Goal: Task Accomplishment & Management: Use online tool/utility

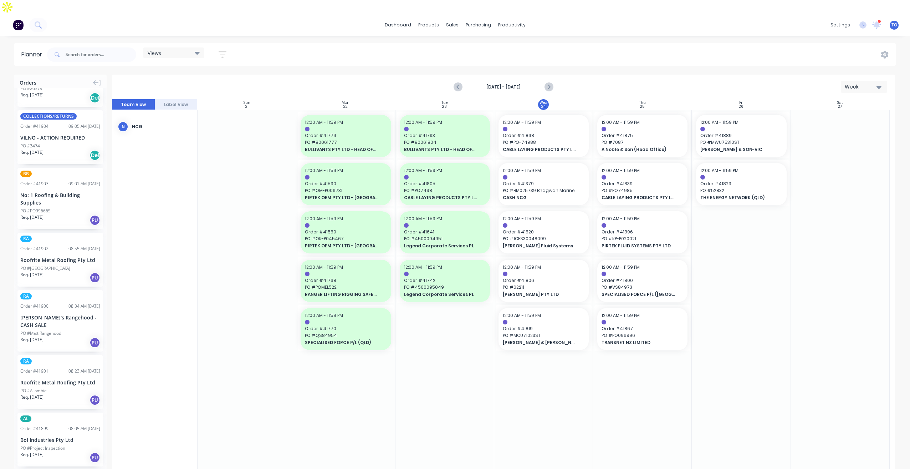
scroll to position [107, 0]
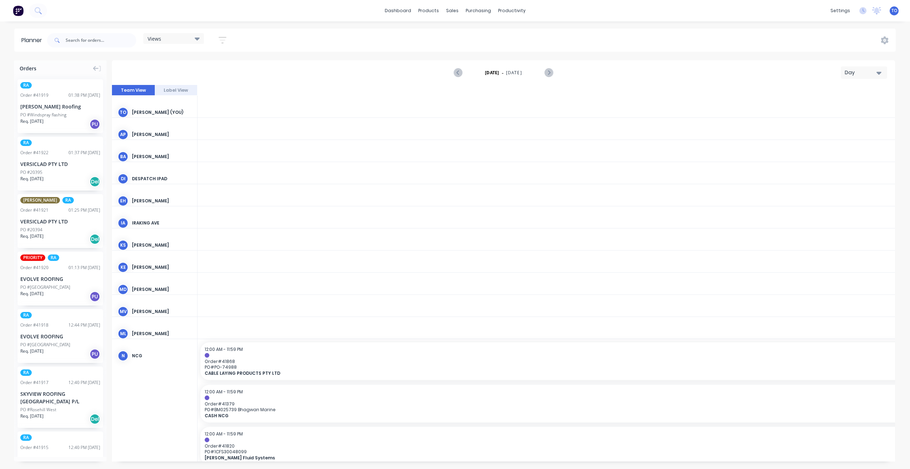
scroll to position [0, 1484]
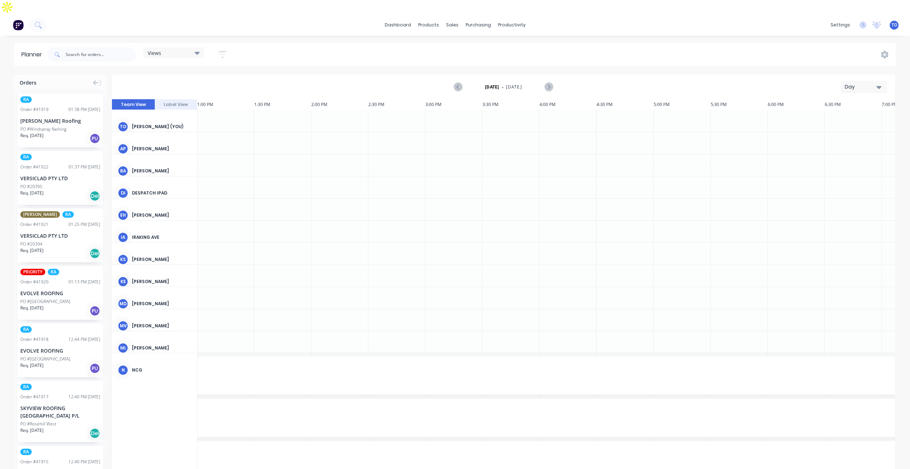
click at [853, 83] on div "Day" at bounding box center [861, 86] width 33 height 7
click at [848, 113] on div "Week" at bounding box center [851, 120] width 71 height 14
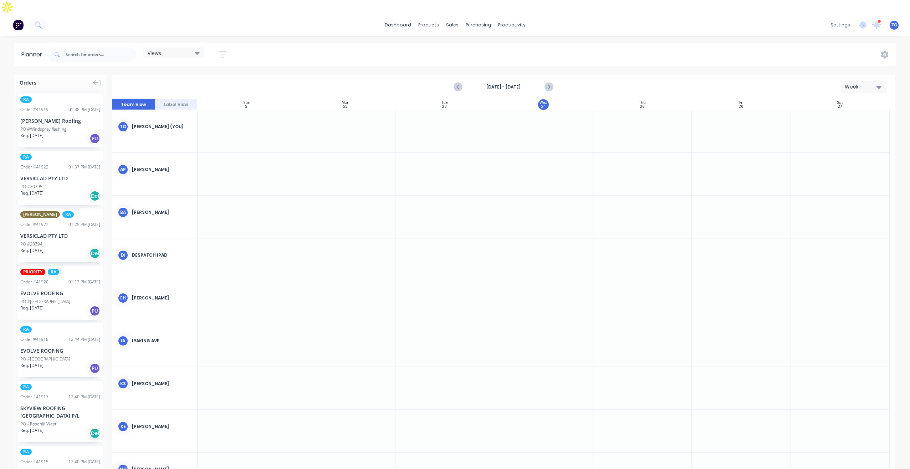
click at [221, 50] on icon "button" at bounding box center [223, 54] width 8 height 9
click at [214, 97] on button "Show/Hide orders" at bounding box center [189, 102] width 66 height 11
click at [184, 113] on button "All" at bounding box center [209, 120] width 107 height 14
click at [189, 145] on div "Unscheduled" at bounding box center [213, 148] width 71 height 7
click at [210, 76] on button "Show/Hide users" at bounding box center [189, 81] width 66 height 11
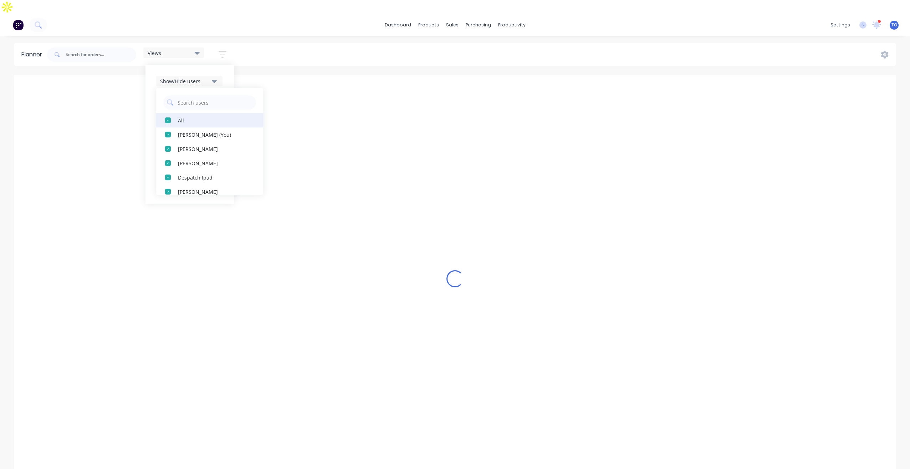
click at [197, 116] on div "All" at bounding box center [213, 119] width 71 height 7
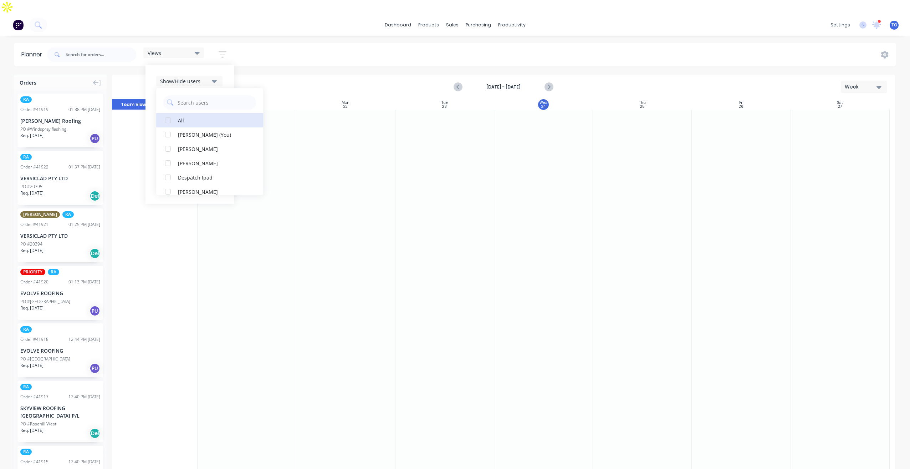
scroll to position [178, 0]
click at [193, 149] on button "RA PM Team" at bounding box center [209, 156] width 107 height 14
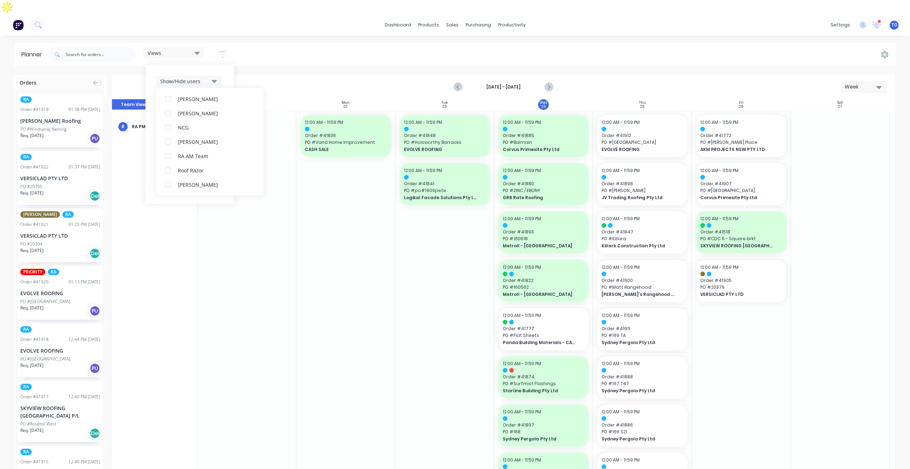
scroll to position [0, 0]
click at [223, 65] on div "Show/Hide users All RA PM Team [PERSON_NAME] (You) [PERSON_NAME] [PERSON_NAME] …" at bounding box center [190, 134] width 88 height 139
click at [210, 142] on div "Filter by assignee" at bounding box center [185, 145] width 50 height 7
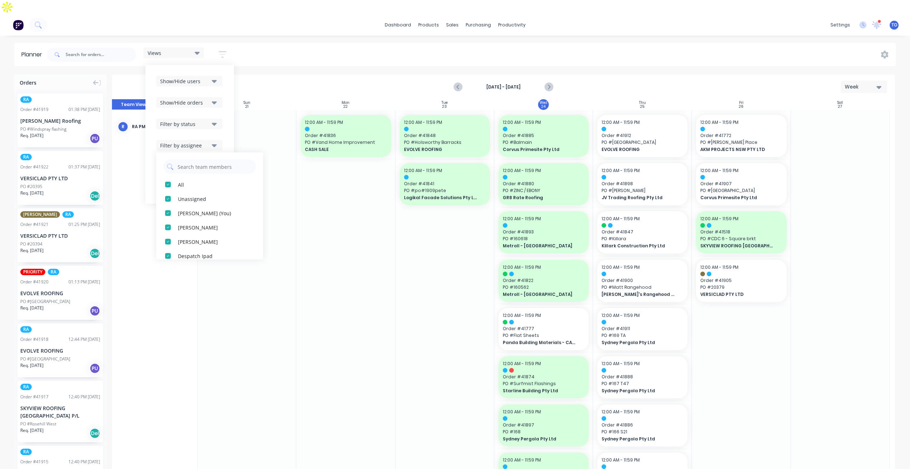
click at [208, 104] on div "Show/Hide users Show/Hide orders Filter by status Filter by assignee All Unassi…" at bounding box center [189, 134] width 67 height 117
click at [206, 120] on div "Filter by status" at bounding box center [185, 123] width 50 height 7
click at [182, 159] on div "All" at bounding box center [213, 162] width 71 height 7
click at [225, 81] on div "Show/Hide users Show/Hide orders Filter by status All Draft Quote Archived Deli…" at bounding box center [190, 134] width 88 height 139
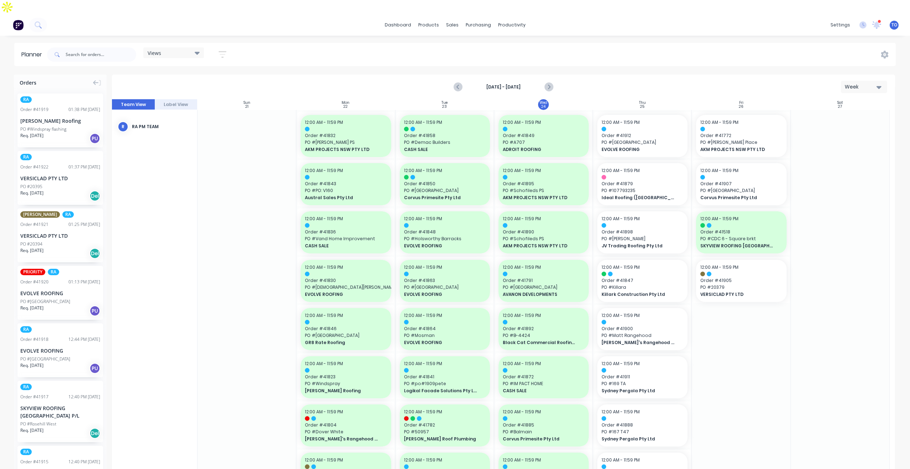
click at [640, 44] on div "Views Save new view None (Default) edit Iraking edit [PERSON_NAME] edit [PERSON…" at bounding box center [471, 54] width 851 height 21
drag, startPoint x: 40, startPoint y: 270, endPoint x: 604, endPoint y: 195, distance: 568.3
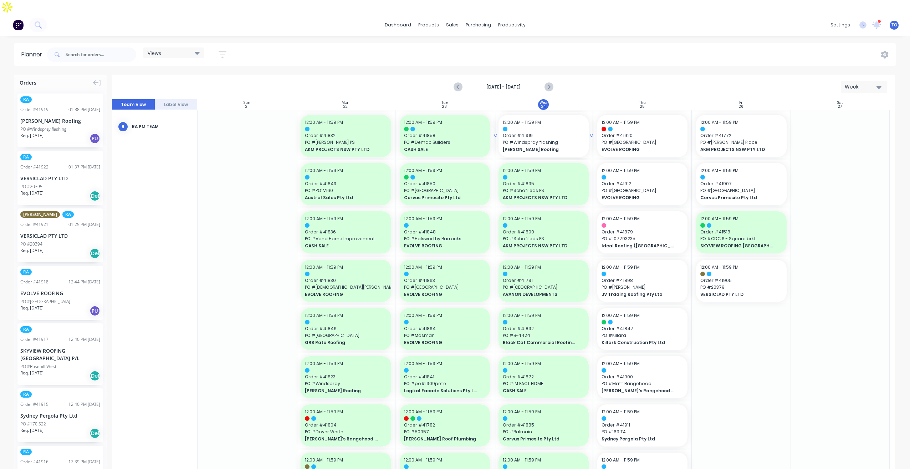
drag, startPoint x: 37, startPoint y: 108, endPoint x: 514, endPoint y: 123, distance: 477.2
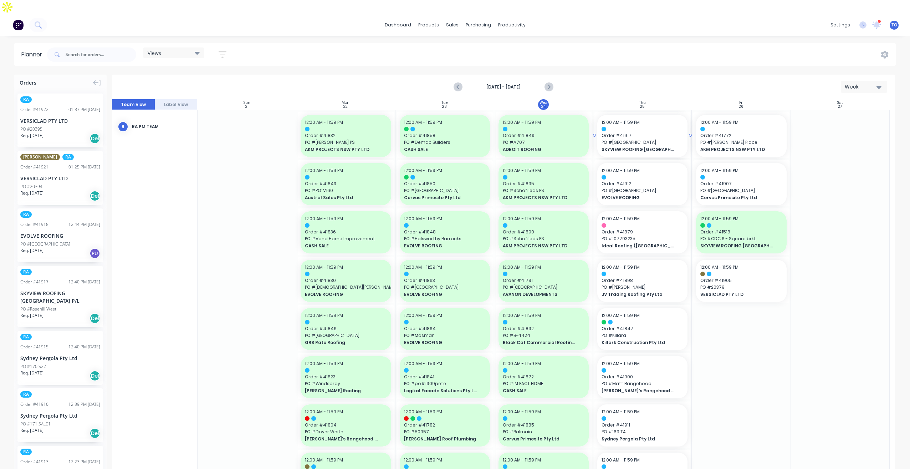
drag, startPoint x: 39, startPoint y: 285, endPoint x: 625, endPoint y: 177, distance: 595.9
drag, startPoint x: 34, startPoint y: 283, endPoint x: 603, endPoint y: 179, distance: 579.1
drag, startPoint x: 31, startPoint y: 272, endPoint x: 609, endPoint y: 225, distance: 579.9
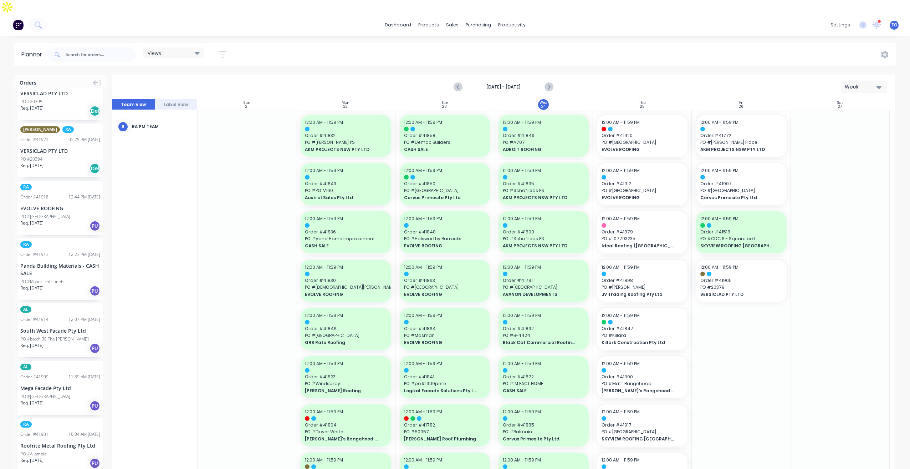
scroll to position [71, 0]
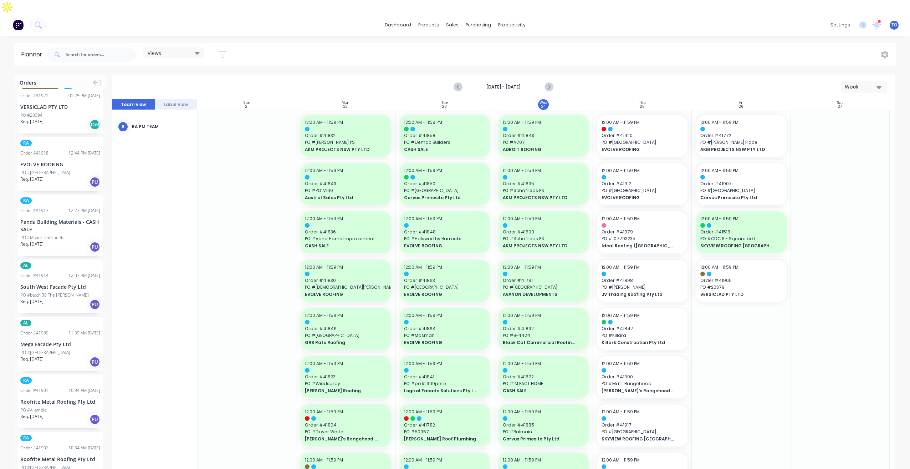
click at [45, 218] on div "Panda Building Materials - CASH SALE" at bounding box center [60, 225] width 80 height 15
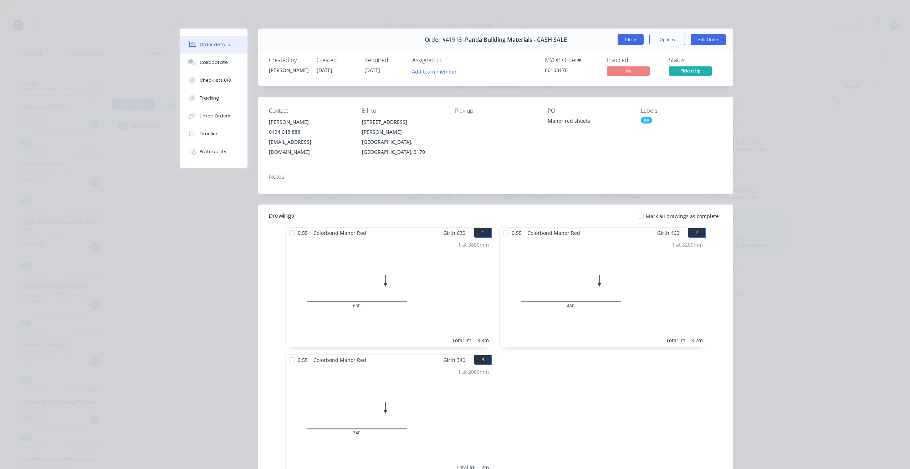
click at [630, 42] on button "Close" at bounding box center [631, 39] width 26 height 11
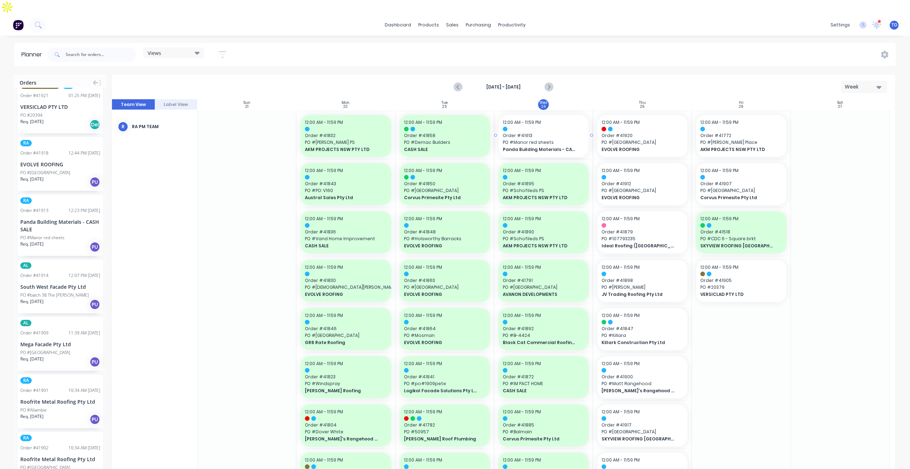
drag, startPoint x: 34, startPoint y: 204, endPoint x: 533, endPoint y: 131, distance: 504.1
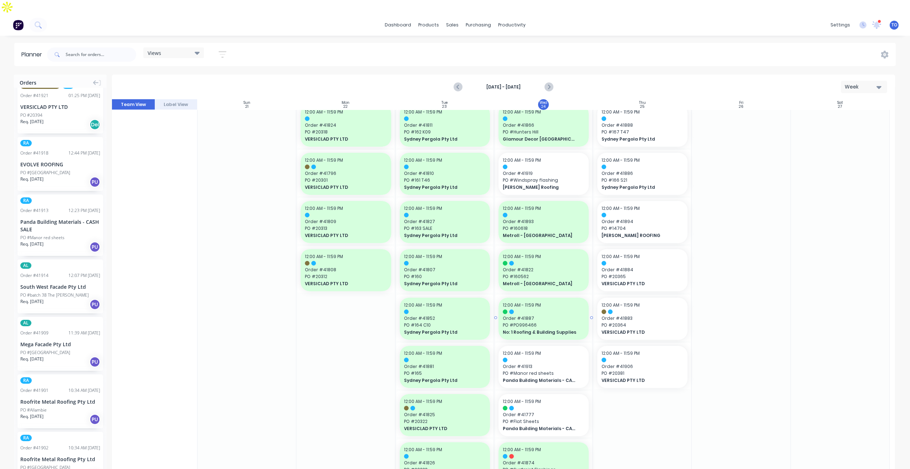
scroll to position [642, 0]
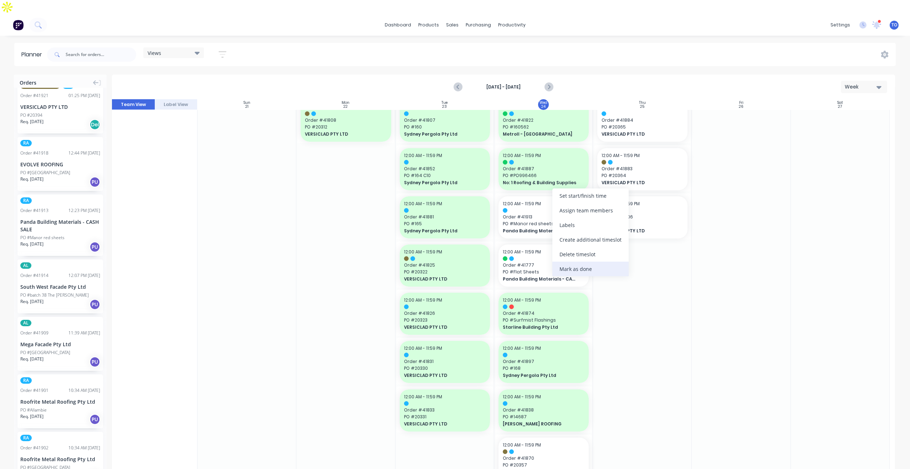
click at [584, 269] on div "Mark as done" at bounding box center [591, 269] width 76 height 15
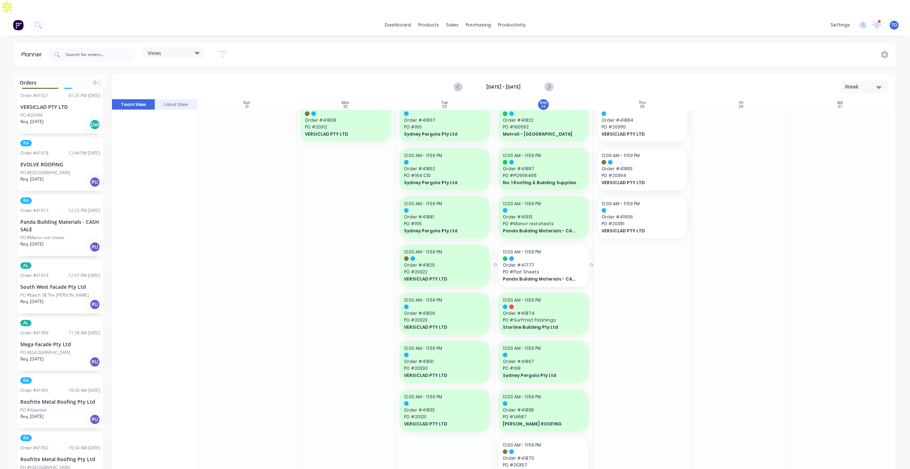
click at [562, 269] on span "PO # Flat Sheets" at bounding box center [544, 272] width 82 height 6
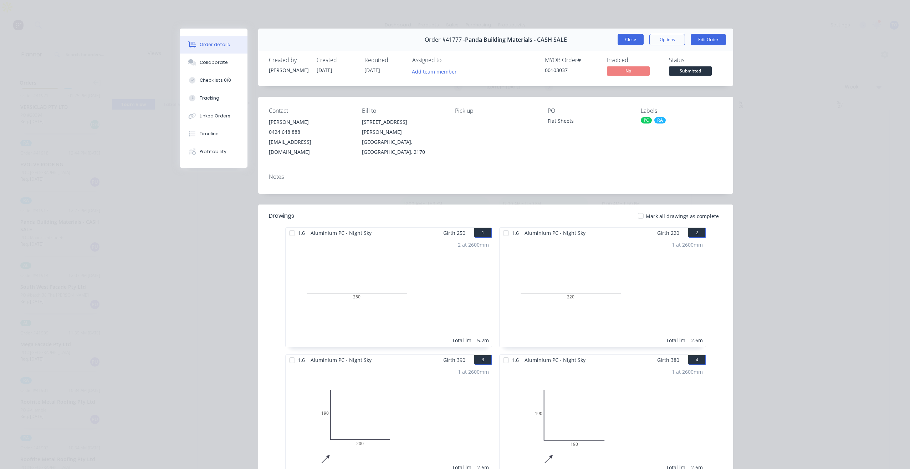
click at [635, 42] on button "Close" at bounding box center [631, 39] width 26 height 11
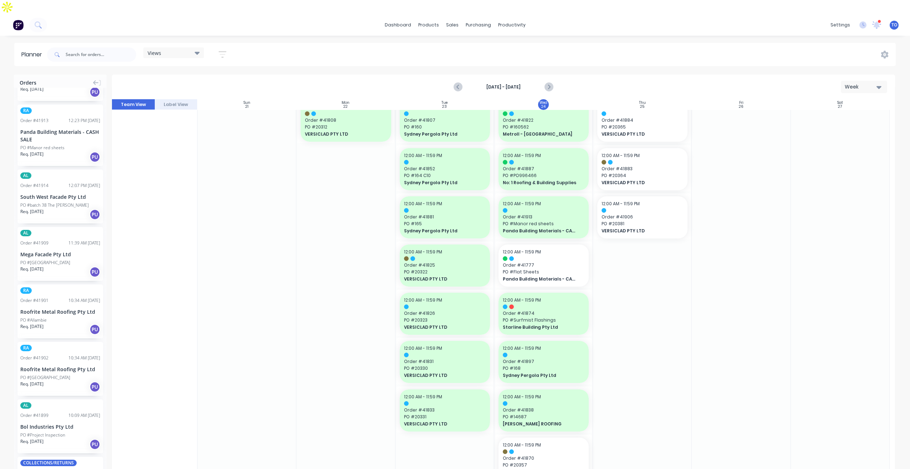
scroll to position [250, 0]
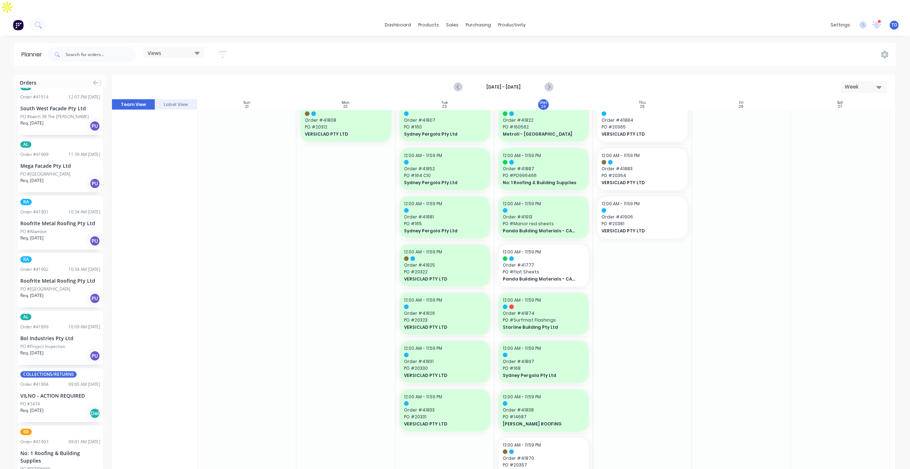
click at [67, 286] on div "PO #[GEOGRAPHIC_DATA]" at bounding box center [60, 289] width 80 height 6
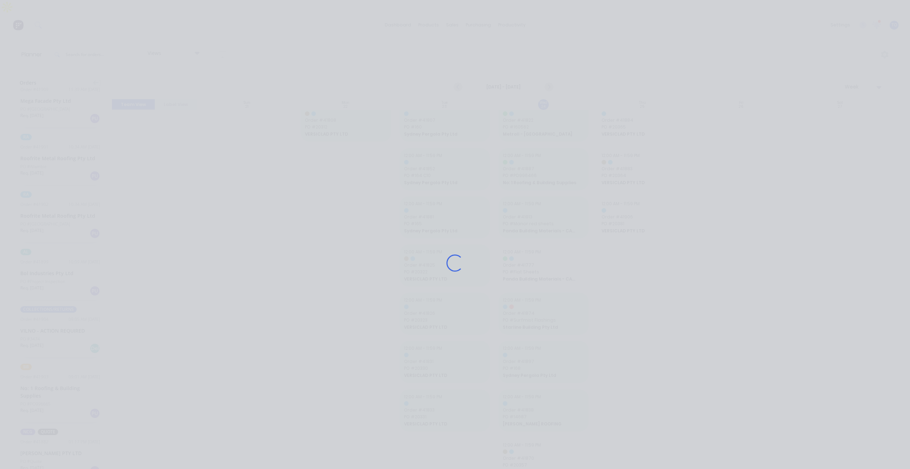
scroll to position [185, 0]
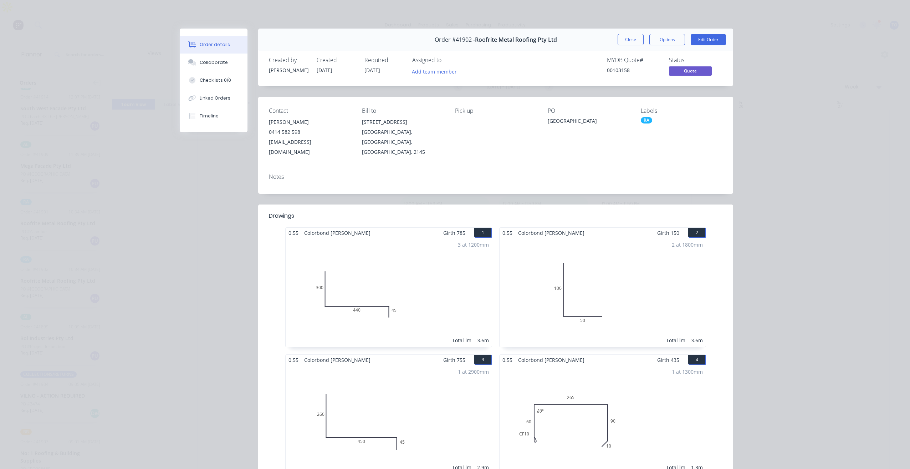
click at [647, 118] on div "RA" at bounding box center [646, 120] width 11 height 6
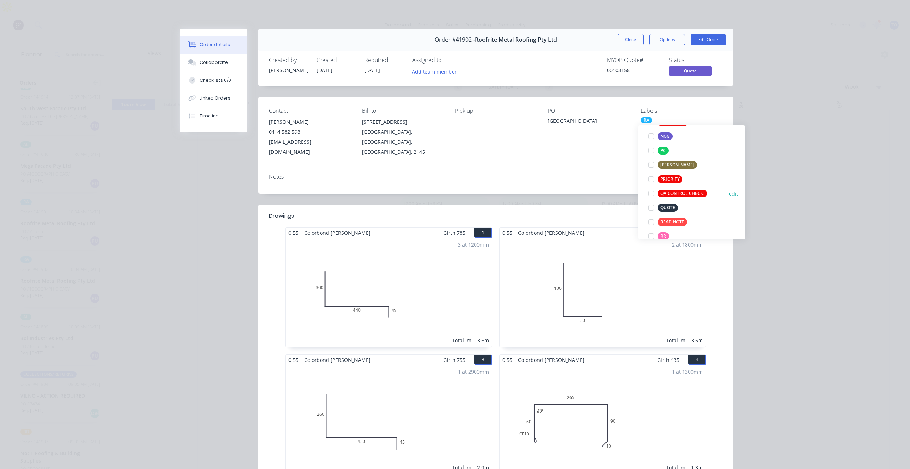
scroll to position [178, 0]
click at [667, 201] on div "QUOTE" at bounding box center [668, 204] width 20 height 8
click at [779, 100] on div "Order details Collaborate Checklists 0/0 Linked Orders Timeline Order details C…" at bounding box center [455, 234] width 910 height 469
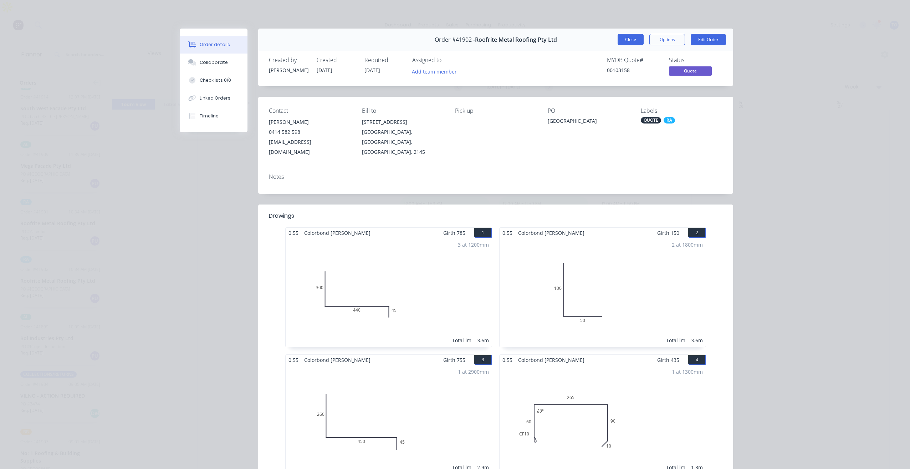
click at [626, 39] on button "Close" at bounding box center [631, 39] width 26 height 11
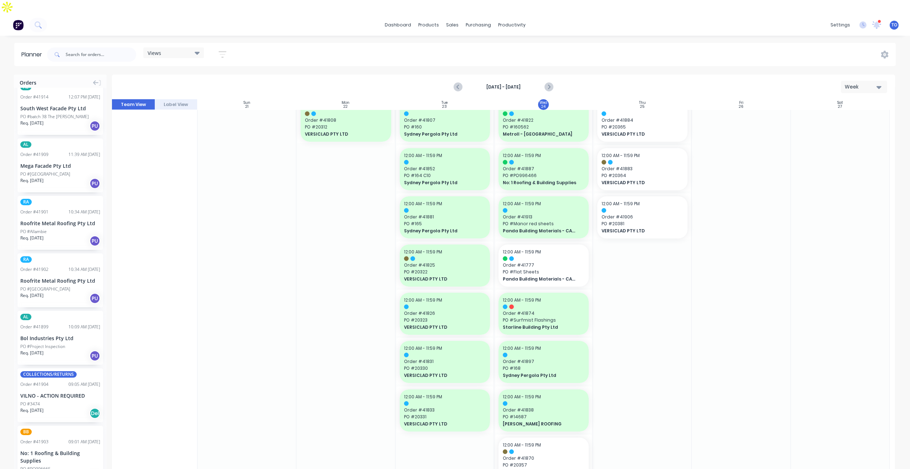
click at [60, 219] on div "Roofrite Metal Roofing Pty Ltd" at bounding box center [60, 222] width 80 height 7
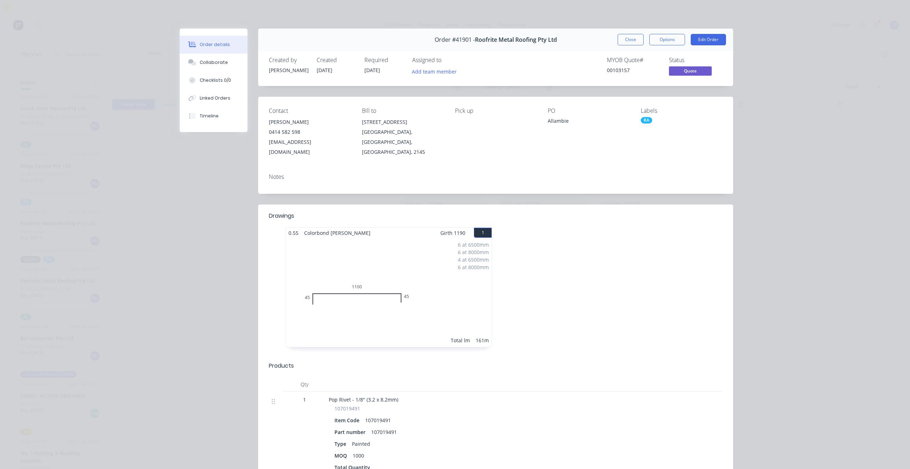
click at [651, 112] on div "Labels" at bounding box center [682, 110] width 82 height 7
click at [644, 117] on div "RA" at bounding box center [646, 120] width 11 height 6
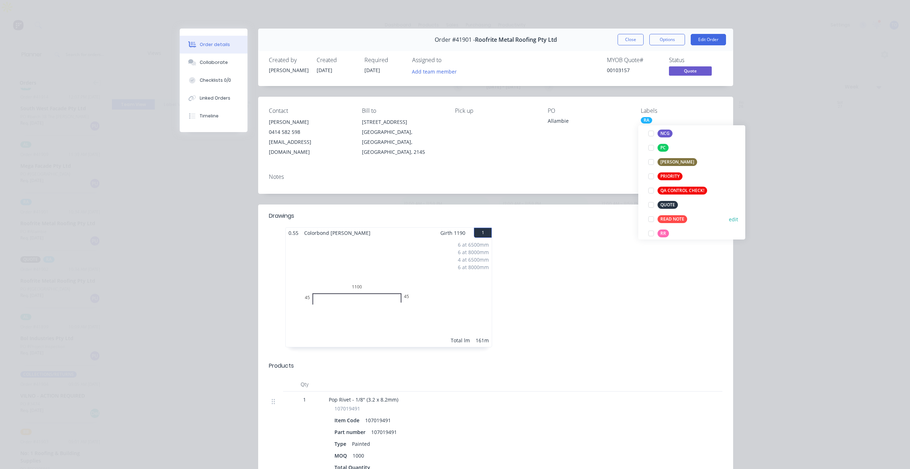
scroll to position [178, 0]
click at [666, 203] on div "QUOTE" at bounding box center [668, 204] width 20 height 8
click at [822, 97] on div "Order details Collaborate Checklists 0/0 Linked Orders Timeline Order details C…" at bounding box center [455, 234] width 910 height 469
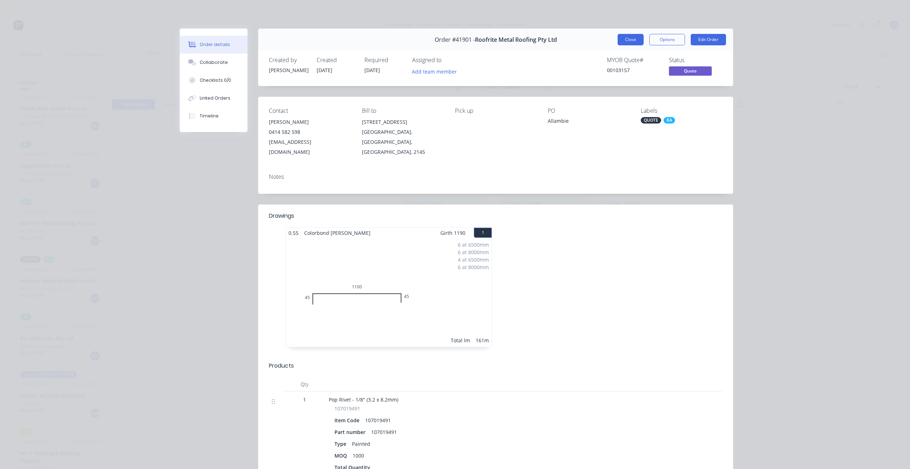
click at [634, 40] on button "Close" at bounding box center [631, 39] width 26 height 11
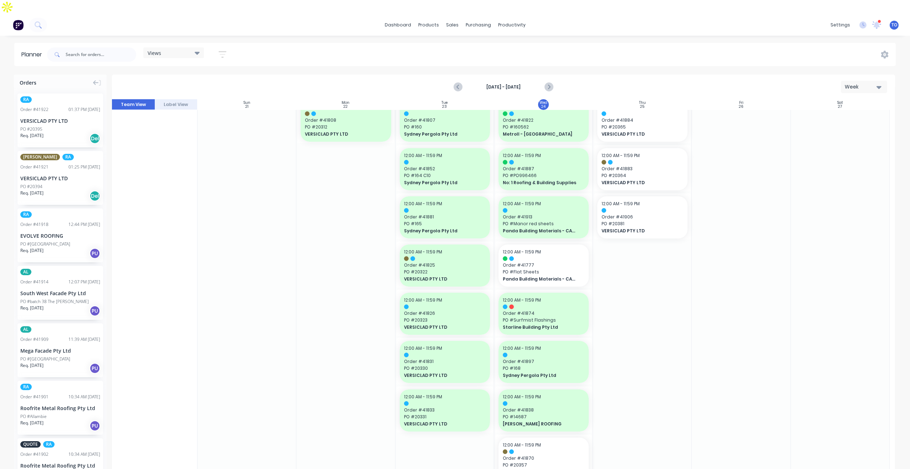
click at [54, 232] on div "EVOLVE ROOFING" at bounding box center [60, 235] width 80 height 7
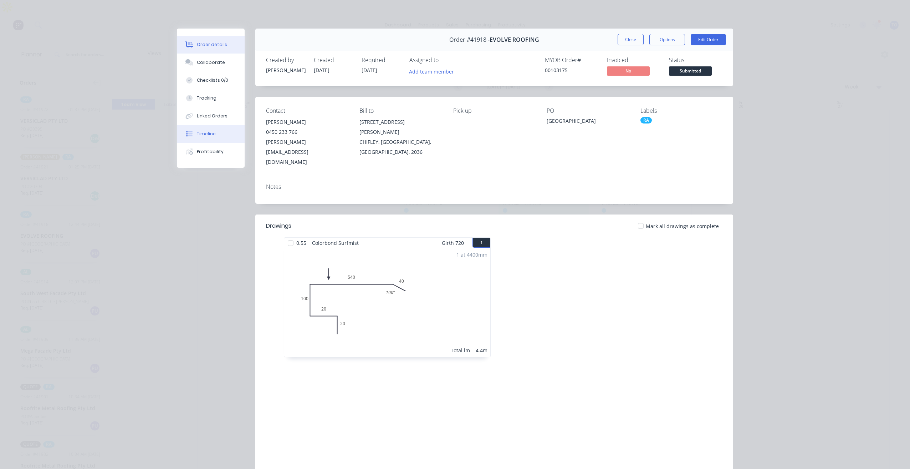
click at [209, 132] on div "Timeline" at bounding box center [206, 134] width 19 height 6
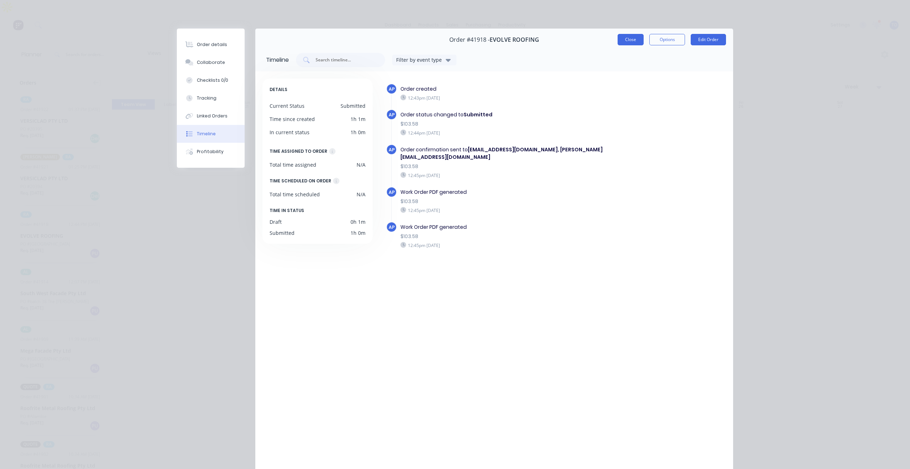
click at [625, 40] on button "Close" at bounding box center [631, 39] width 26 height 11
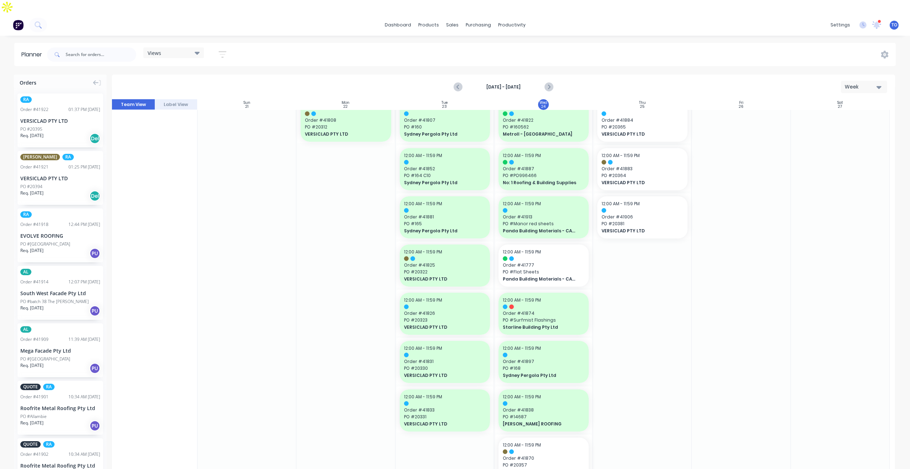
drag, startPoint x: 35, startPoint y: 210, endPoint x: 519, endPoint y: 193, distance: 484.4
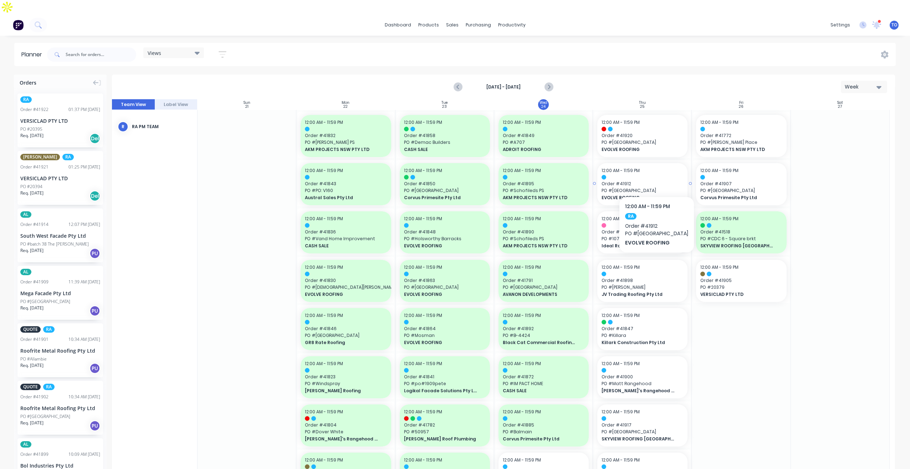
click at [648, 187] on span "PO # [GEOGRAPHIC_DATA]" at bounding box center [643, 190] width 82 height 6
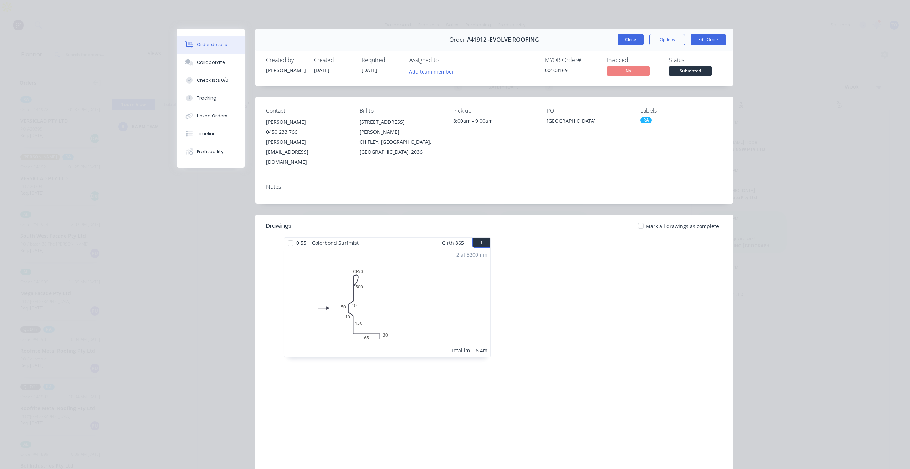
click at [633, 40] on button "Close" at bounding box center [631, 39] width 26 height 11
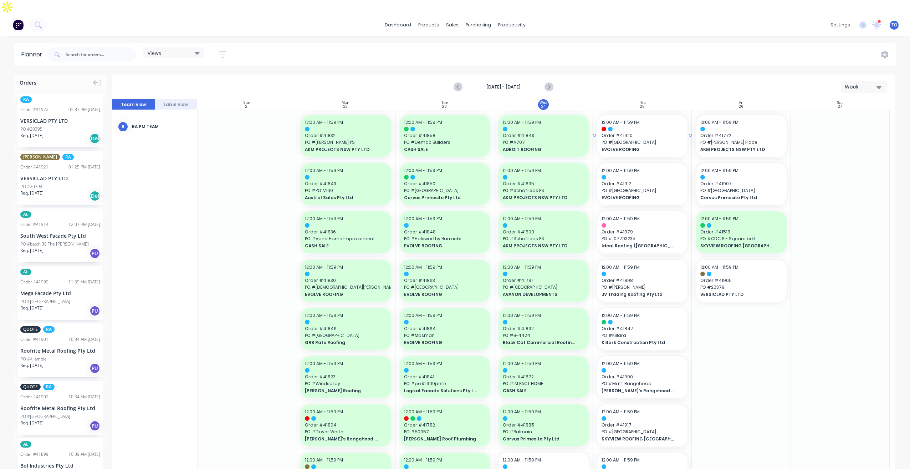
click at [648, 139] on span "PO # [GEOGRAPHIC_DATA]" at bounding box center [643, 142] width 82 height 6
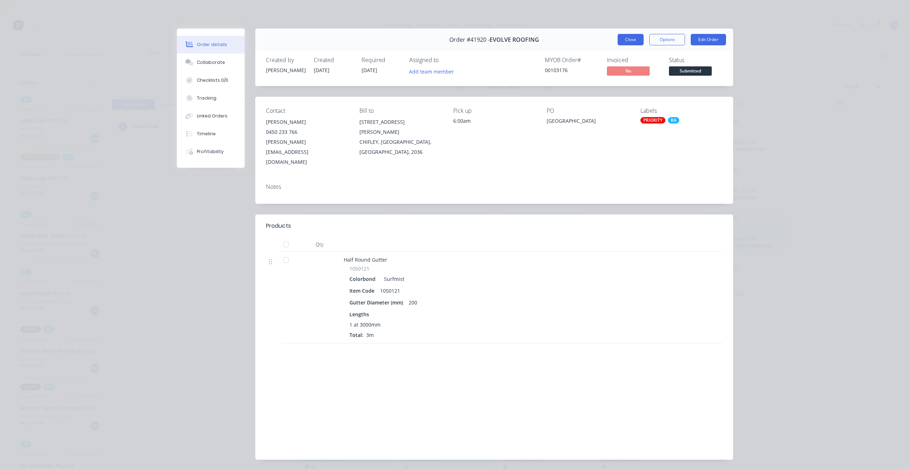
click at [633, 43] on button "Close" at bounding box center [631, 39] width 26 height 11
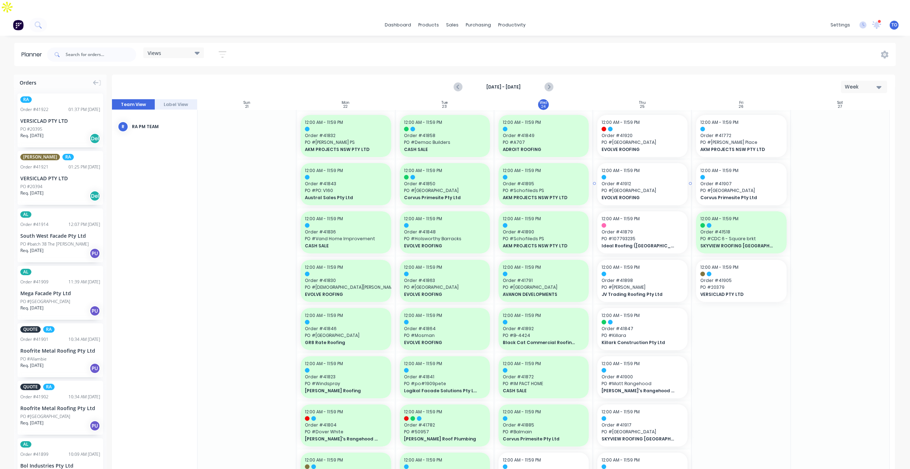
click at [625, 175] on div at bounding box center [643, 177] width 82 height 5
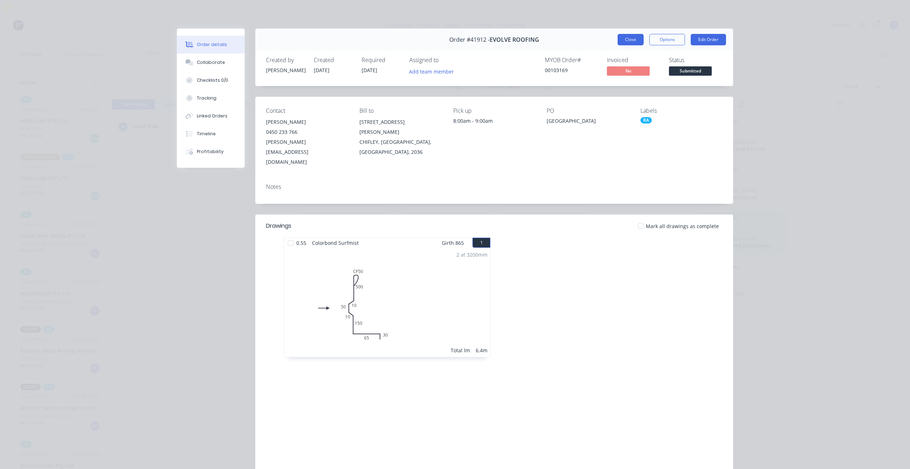
click at [631, 39] on button "Close" at bounding box center [631, 39] width 26 height 11
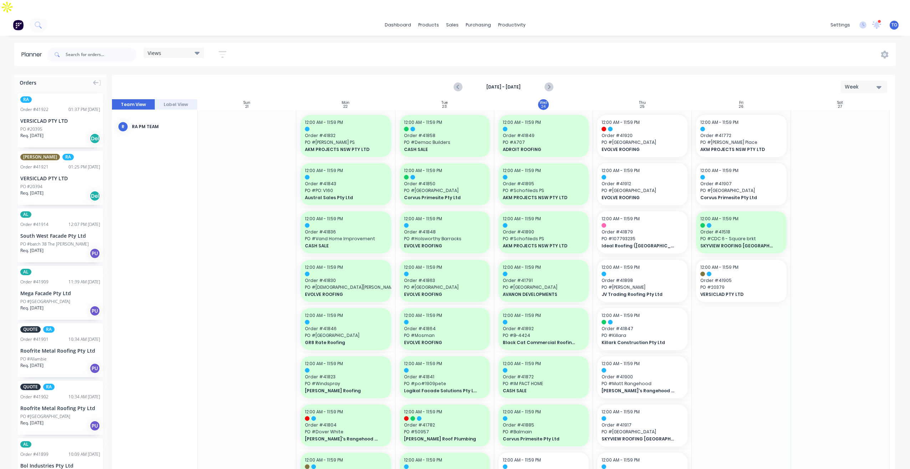
drag, startPoint x: 910, startPoint y: 25, endPoint x: 869, endPoint y: 248, distance: 227.1
drag, startPoint x: 869, startPoint y: 248, endPoint x: 539, endPoint y: 182, distance: 336.3
